Goal: Information Seeking & Learning: Learn about a topic

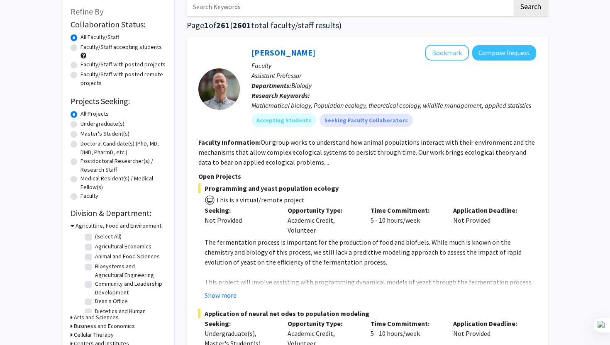
scroll to position [44, 0]
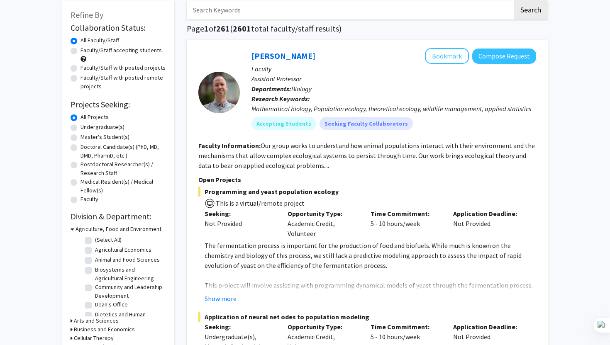
click at [81, 78] on label "Faculty/Staff with posted remote projects" at bounding box center [124, 81] width 86 height 17
click at [81, 78] on input "Faculty/Staff with posted remote projects" at bounding box center [83, 75] width 5 height 5
radio input "true"
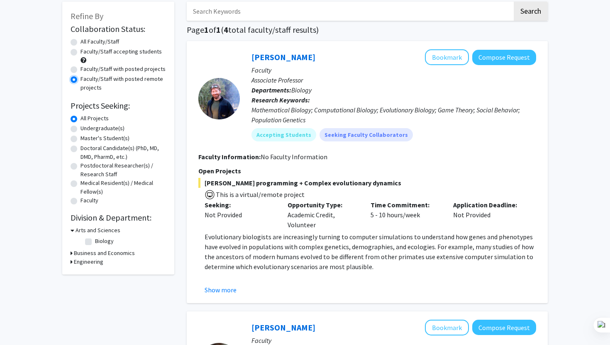
scroll to position [44, 0]
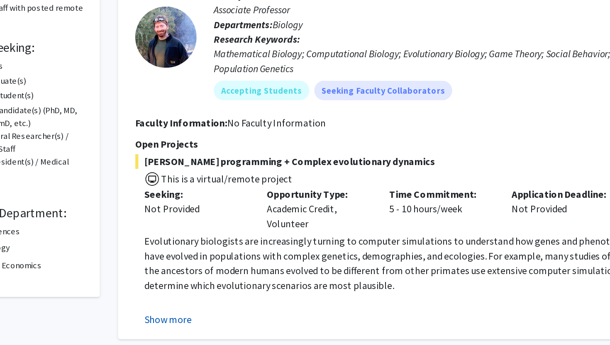
click at [229, 291] on button "Show more" at bounding box center [221, 289] width 32 height 10
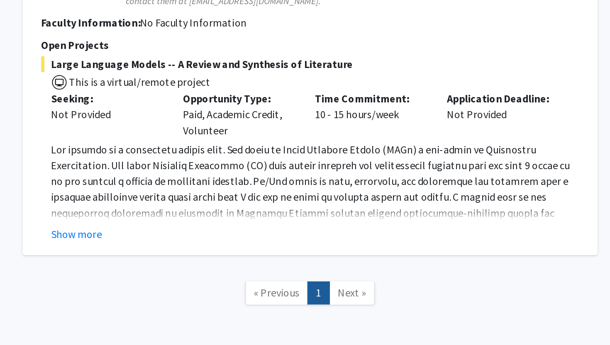
scroll to position [1274, 0]
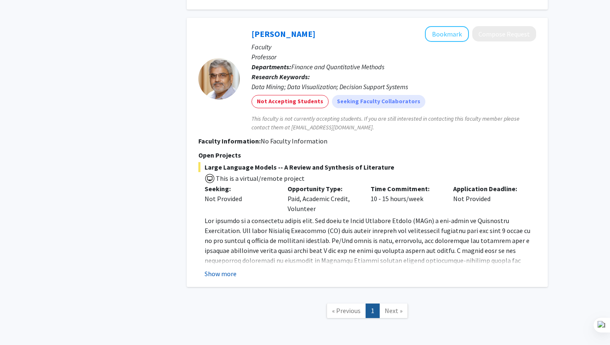
click at [222, 269] on button "Show more" at bounding box center [221, 274] width 32 height 10
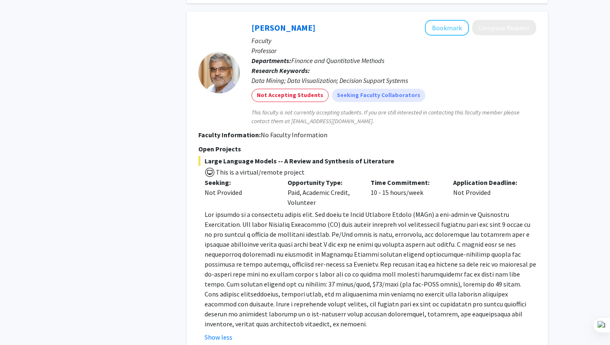
scroll to position [1280, 0]
